Goal: Find specific page/section: Find specific page/section

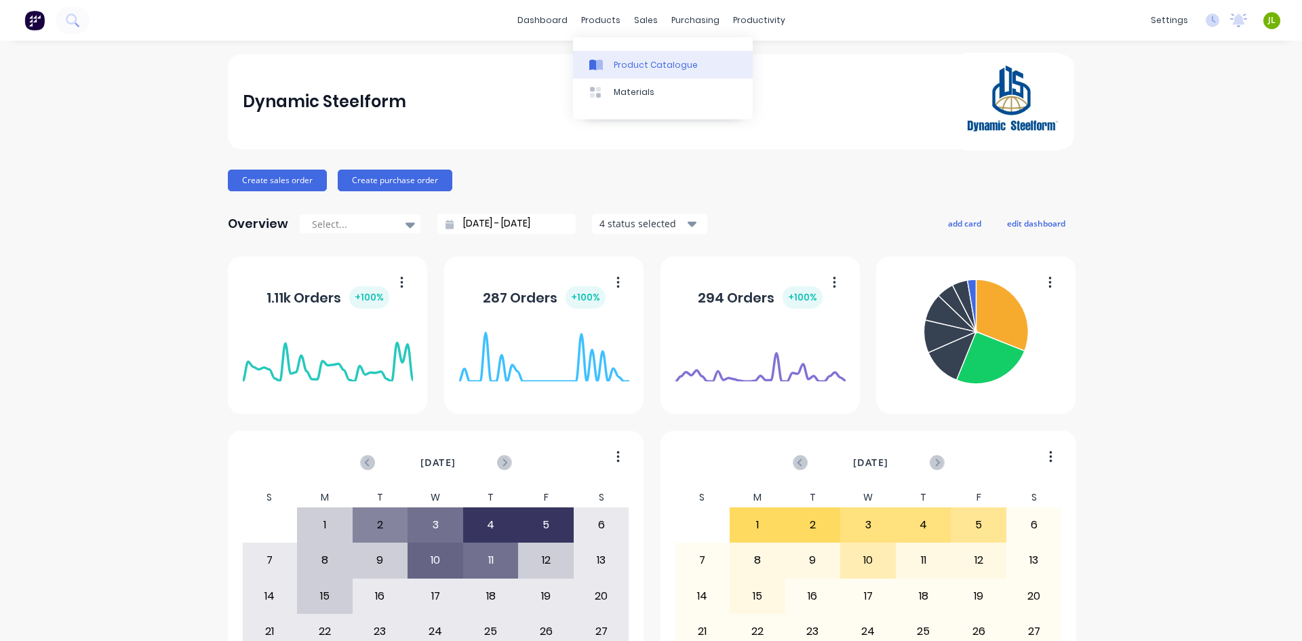
drag, startPoint x: 617, startPoint y: 63, endPoint x: 643, endPoint y: 61, distance: 25.8
click at [617, 63] on div "Product Catalogue" at bounding box center [655, 65] width 84 height 12
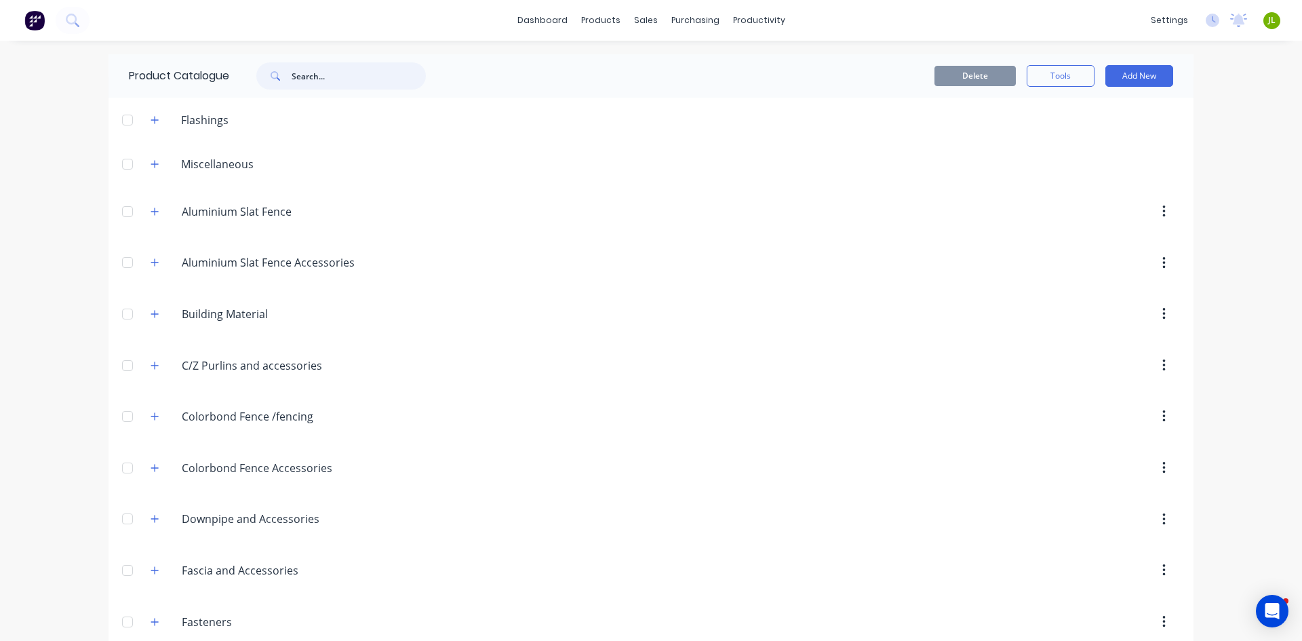
click at [315, 77] on input "text" at bounding box center [358, 75] width 134 height 27
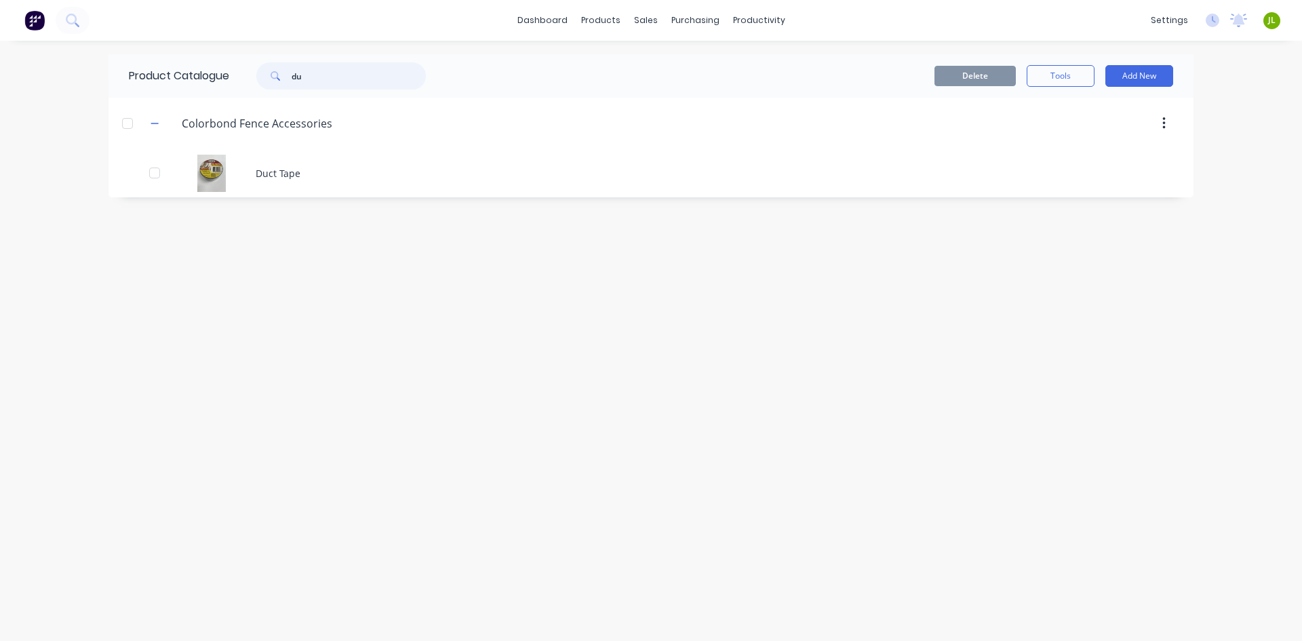
type input "d"
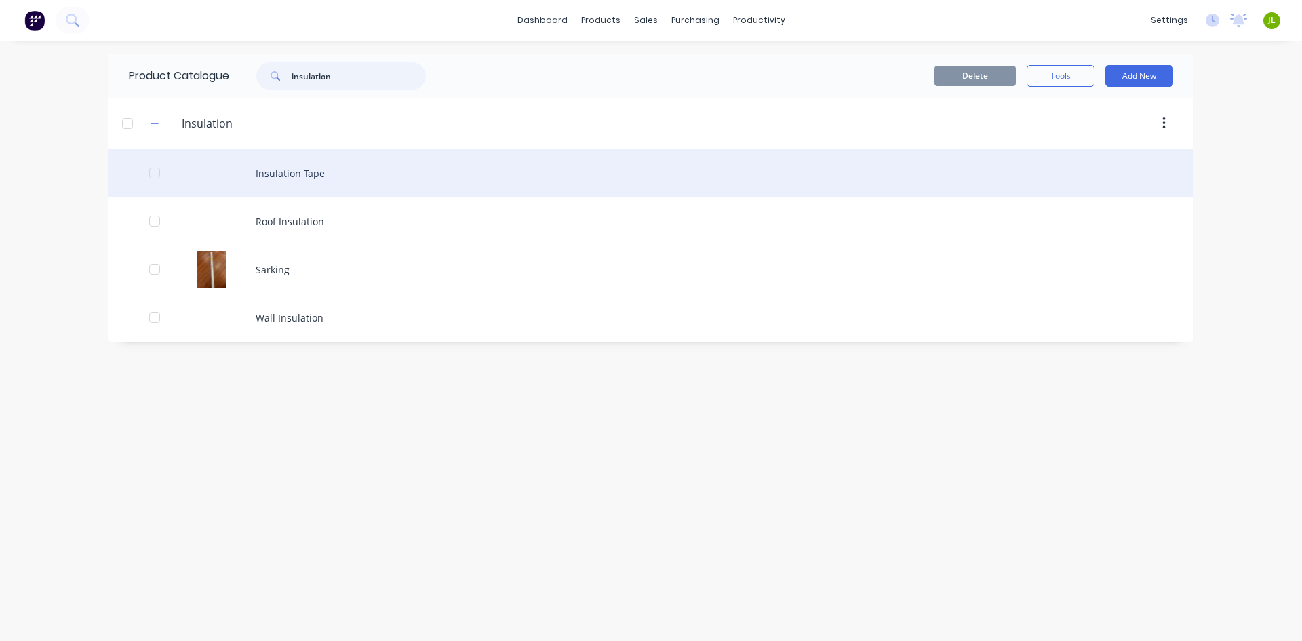
type input "insulation"
click at [316, 176] on div "Insulation Tape" at bounding box center [650, 173] width 1085 height 48
